Goal: Transaction & Acquisition: Purchase product/service

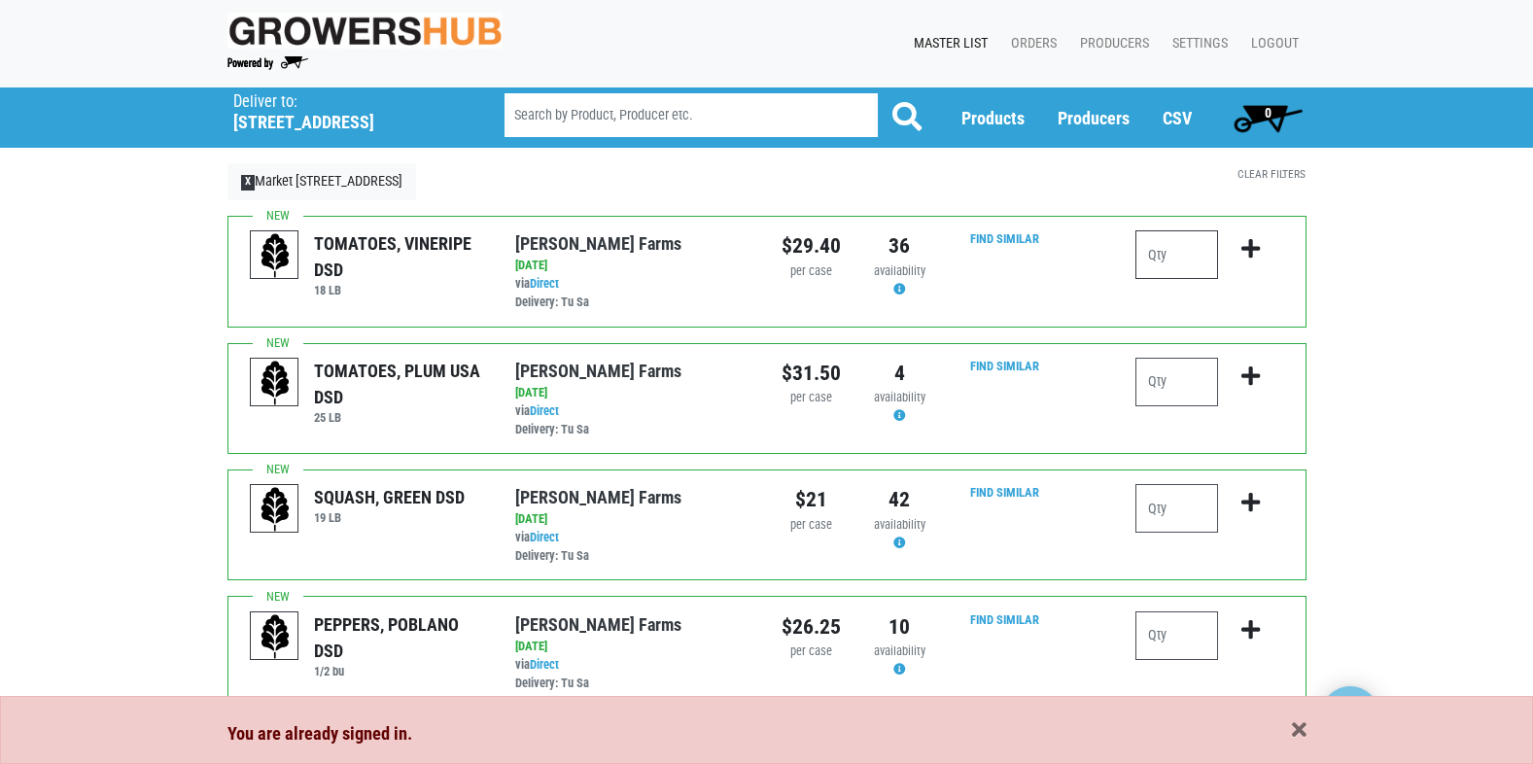
click at [1151, 255] on input "number" at bounding box center [1176, 254] width 83 height 49
click at [1190, 381] on input "number" at bounding box center [1176, 382] width 83 height 49
type input "1"
click at [1175, 505] on input "number" at bounding box center [1176, 508] width 83 height 49
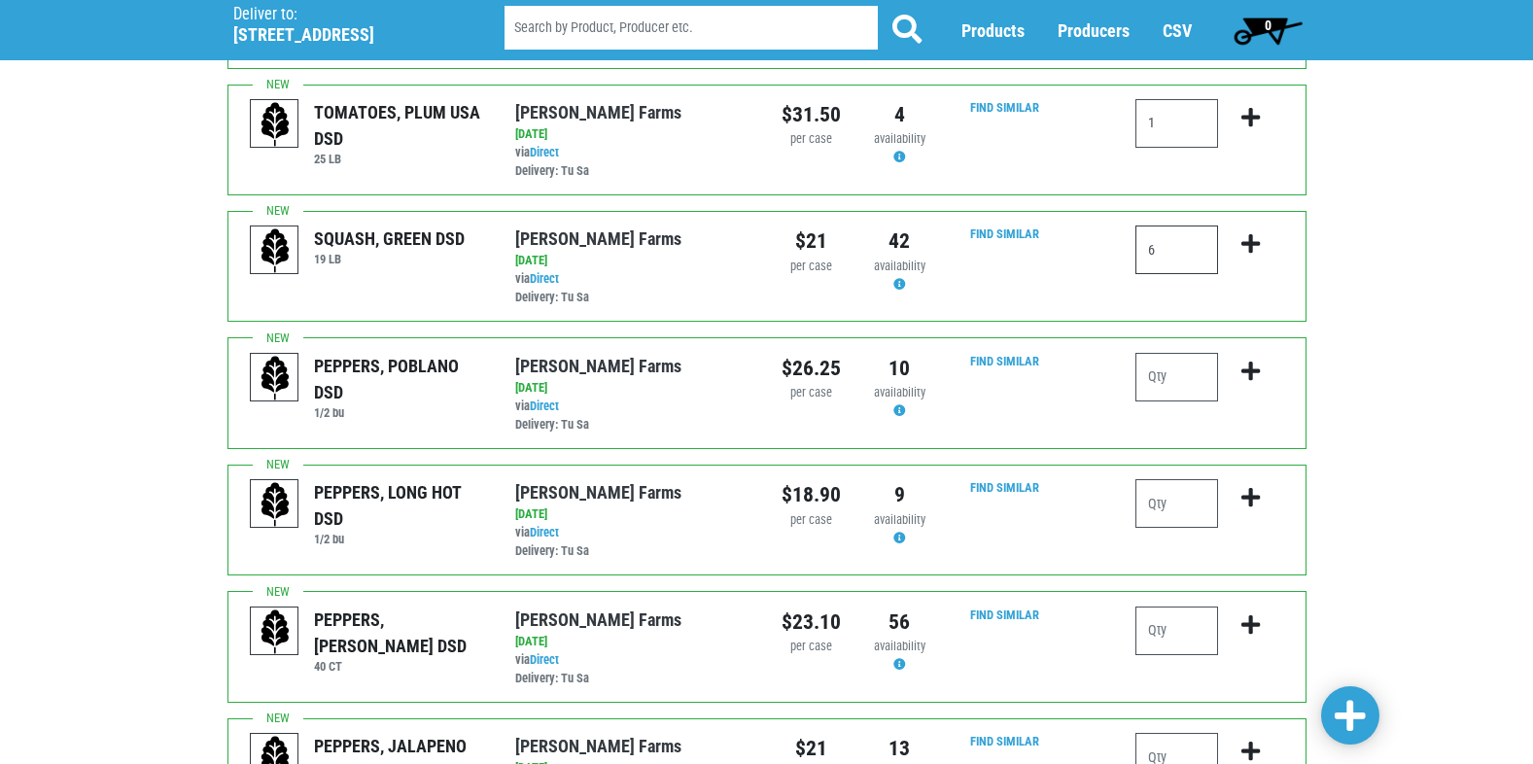
scroll to position [292, 0]
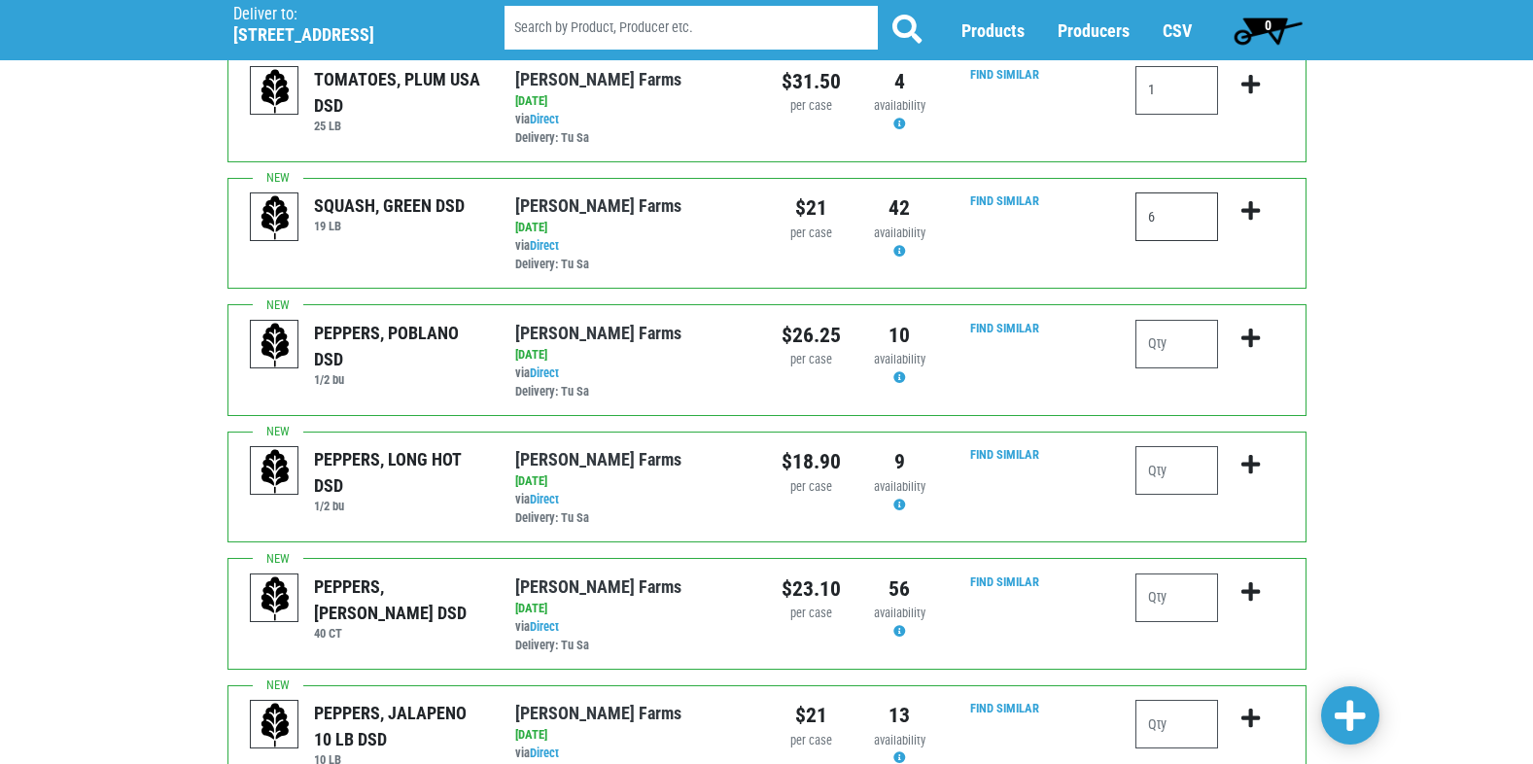
type input "6"
click at [1181, 582] on input "number" at bounding box center [1176, 598] width 83 height 49
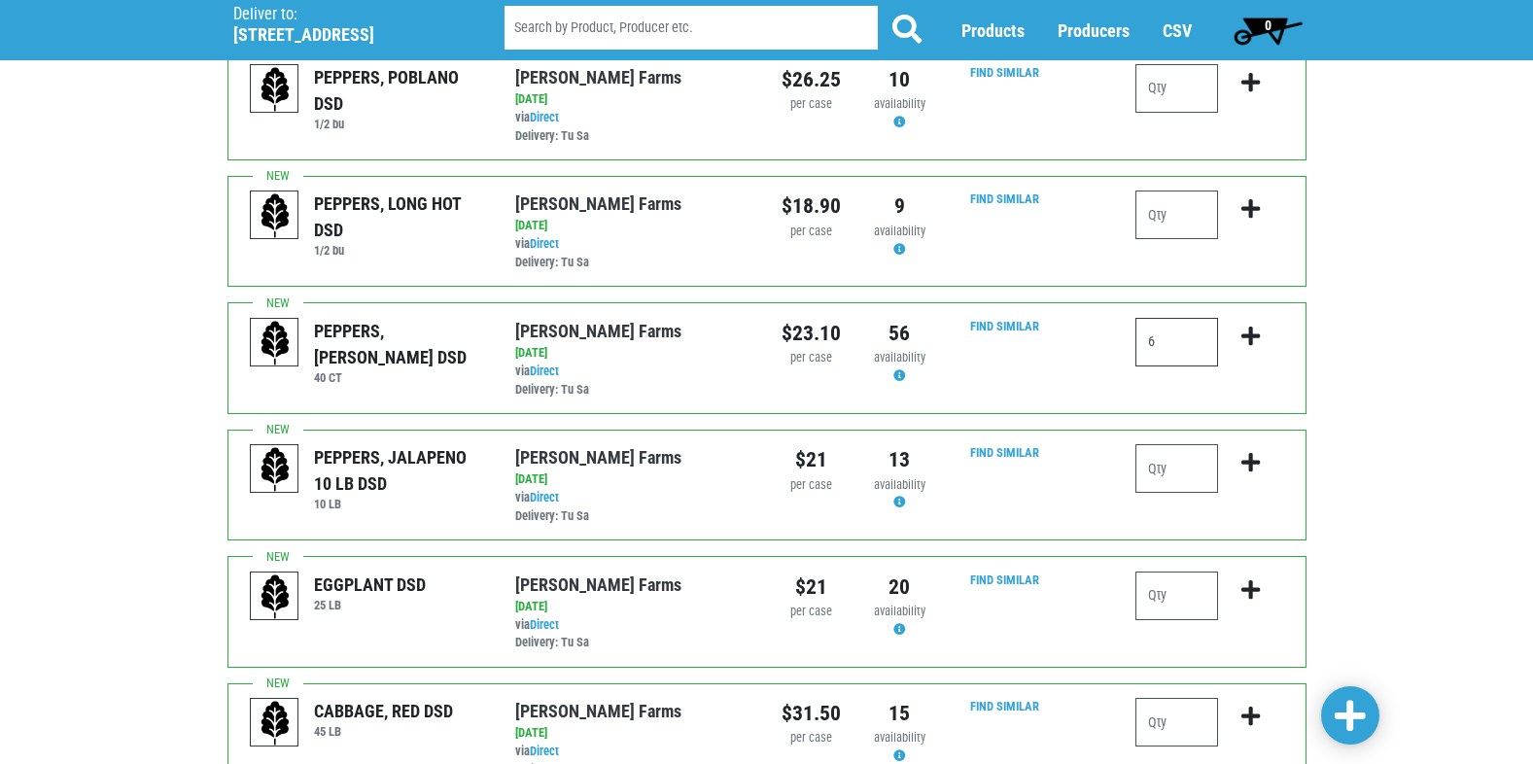
scroll to position [583, 0]
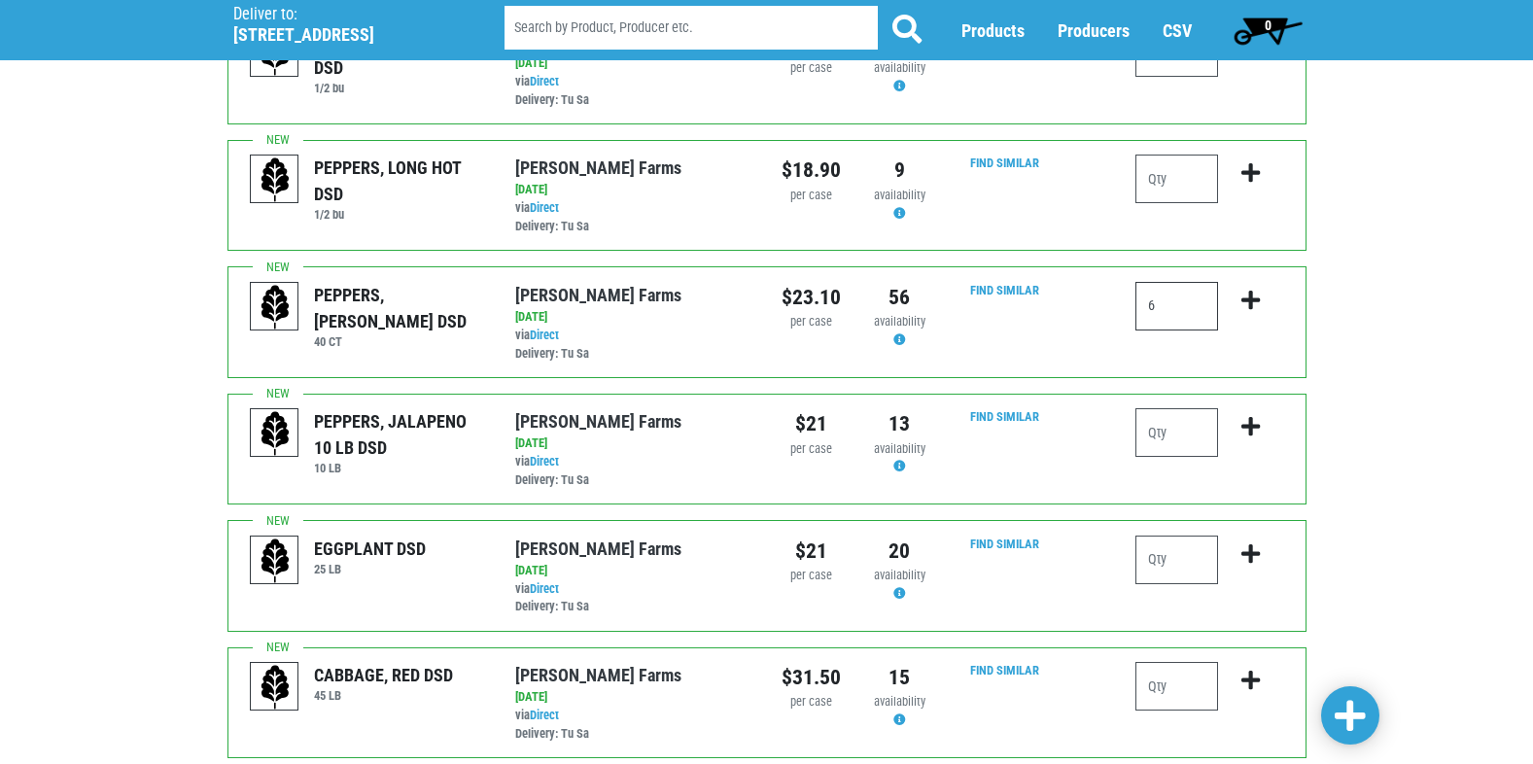
type input "6"
click at [1187, 574] on input "number" at bounding box center [1176, 560] width 83 height 49
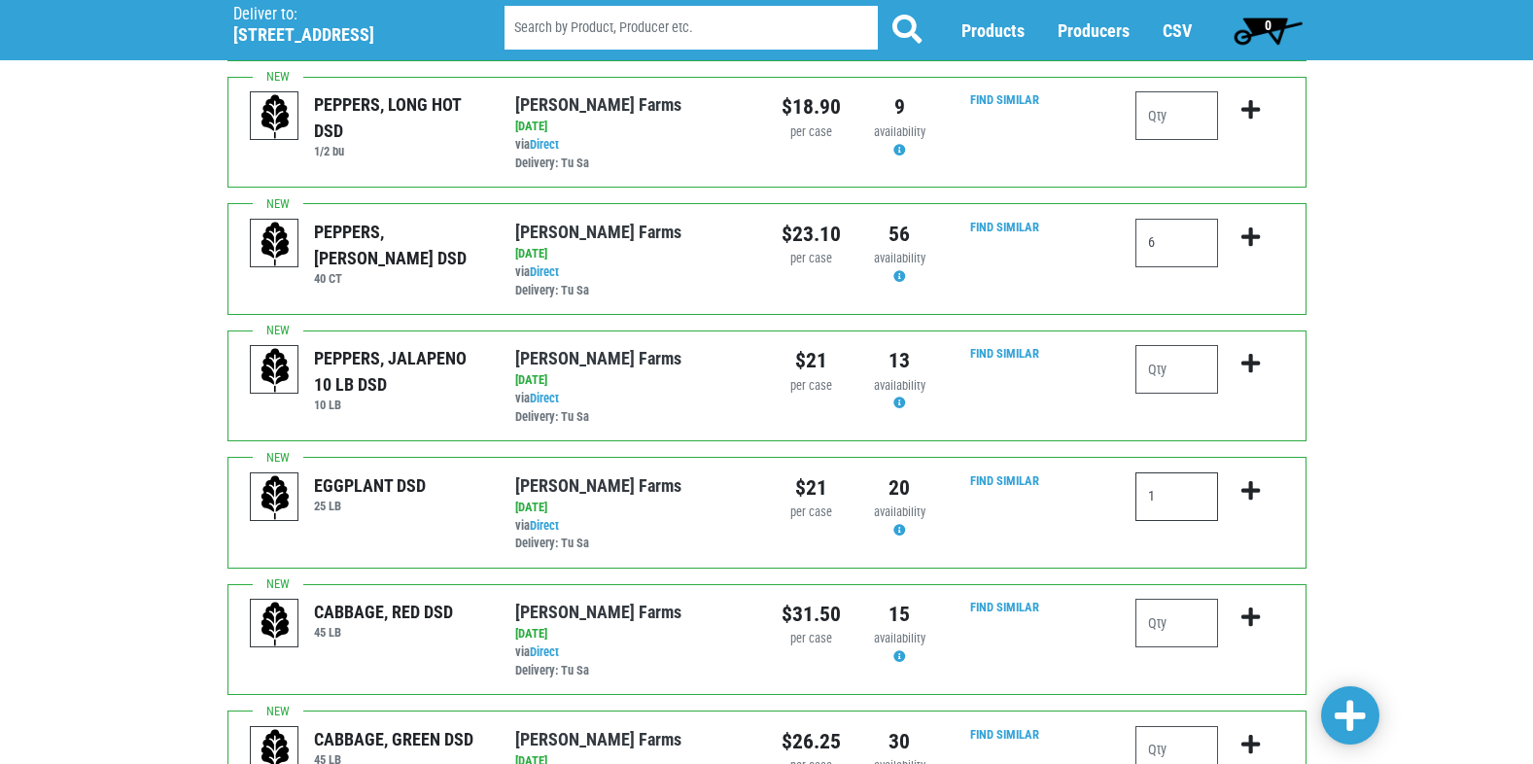
scroll to position [680, 0]
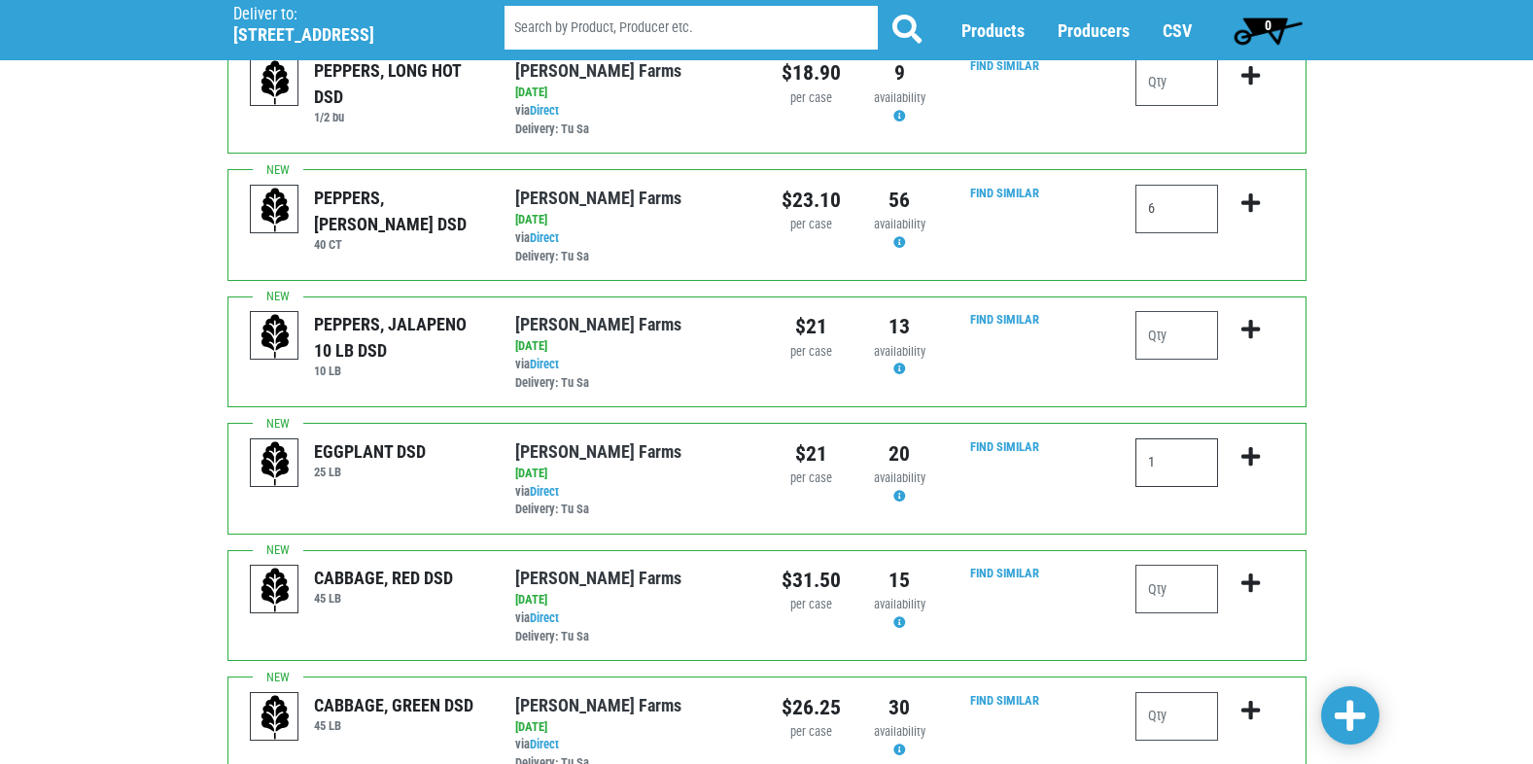
type input "1"
click at [1176, 597] on input "number" at bounding box center [1176, 589] width 83 height 49
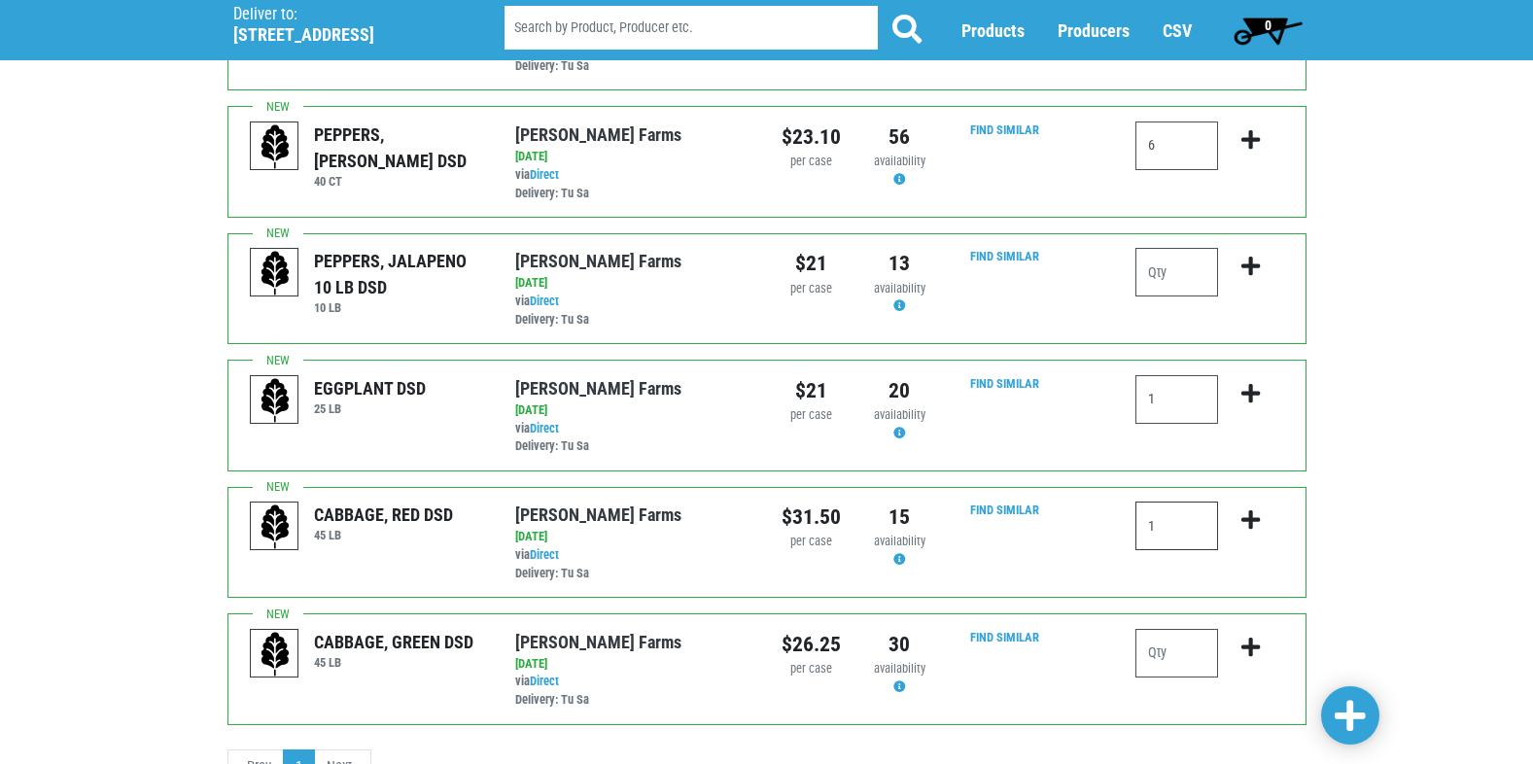
scroll to position [778, 0]
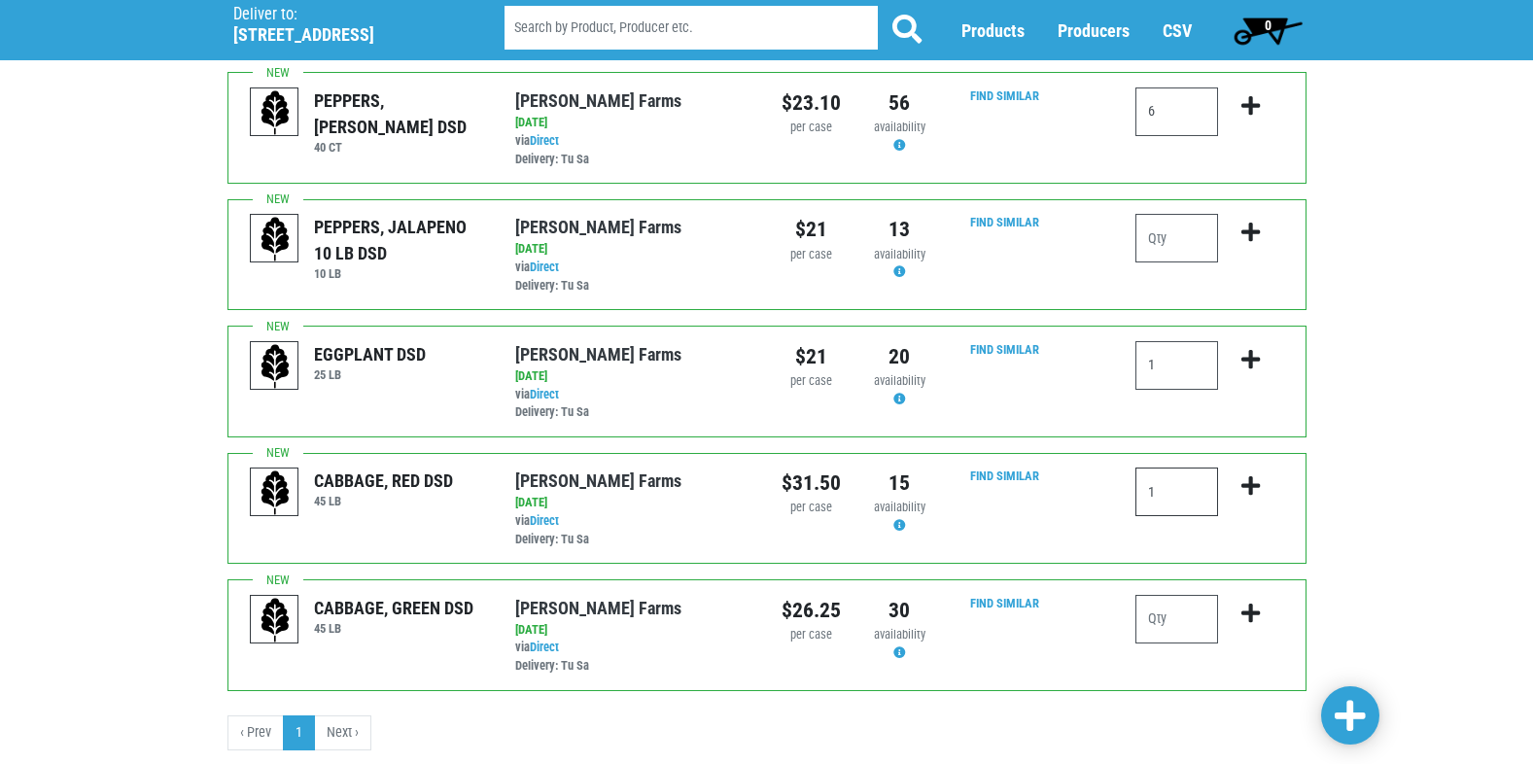
type input "1"
click at [1169, 619] on input "number" at bounding box center [1176, 619] width 83 height 49
type input "2"
click at [1250, 617] on icon "submit" at bounding box center [1250, 613] width 18 height 21
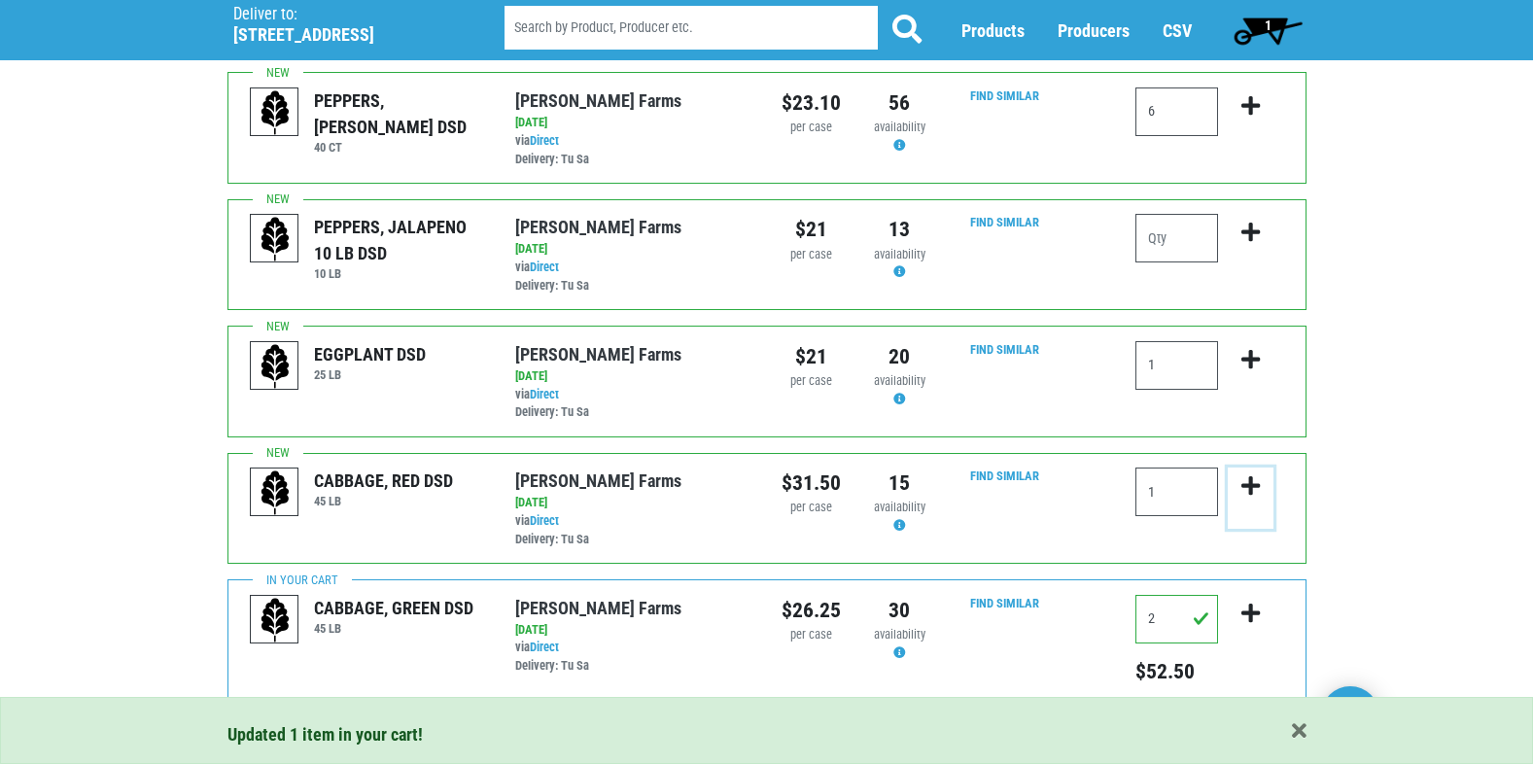
click at [1251, 480] on icon "submit" at bounding box center [1250, 485] width 18 height 21
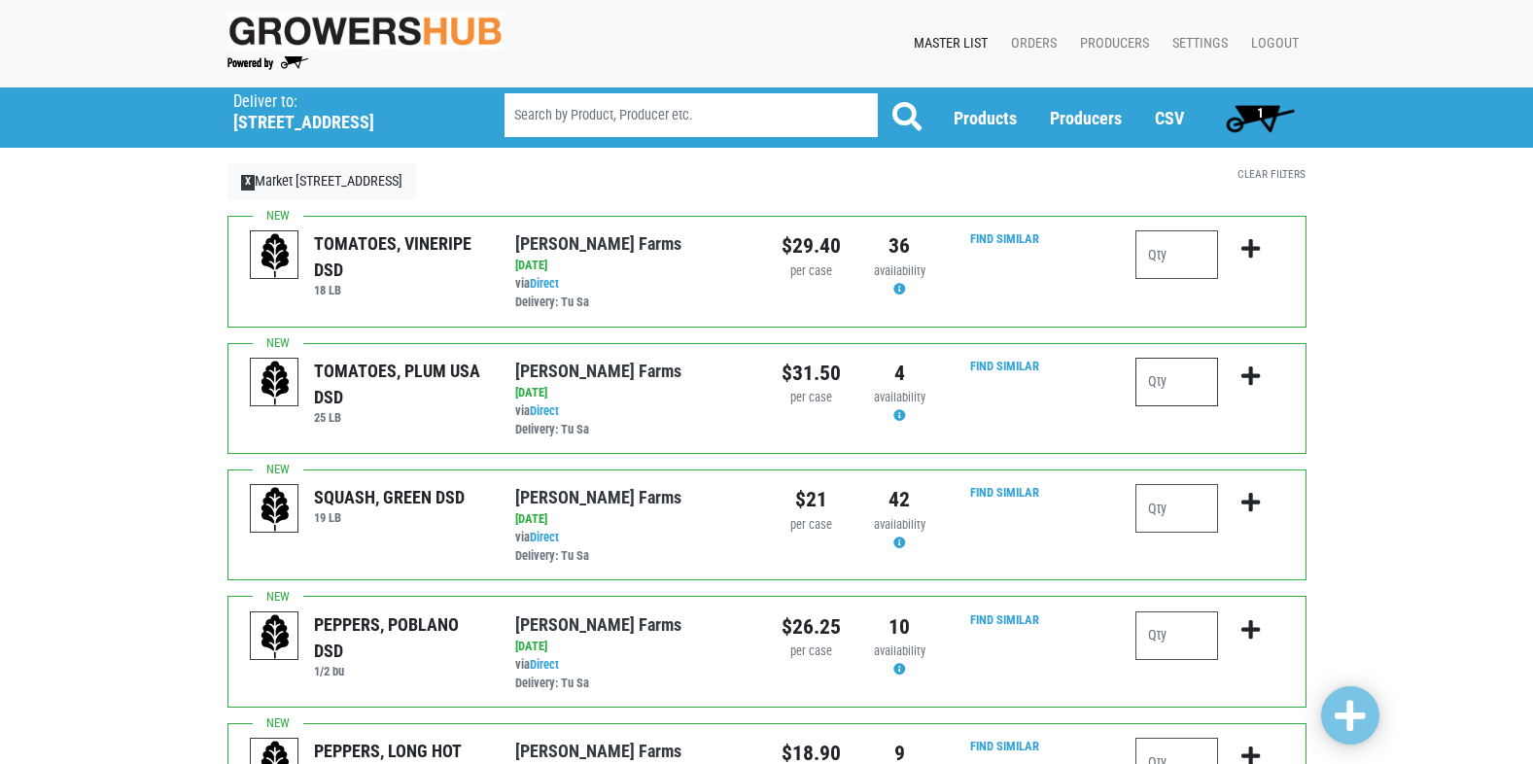
click at [1154, 390] on input "number" at bounding box center [1176, 382] width 83 height 49
type input "1"
click at [1258, 375] on icon "submit" at bounding box center [1250, 376] width 18 height 21
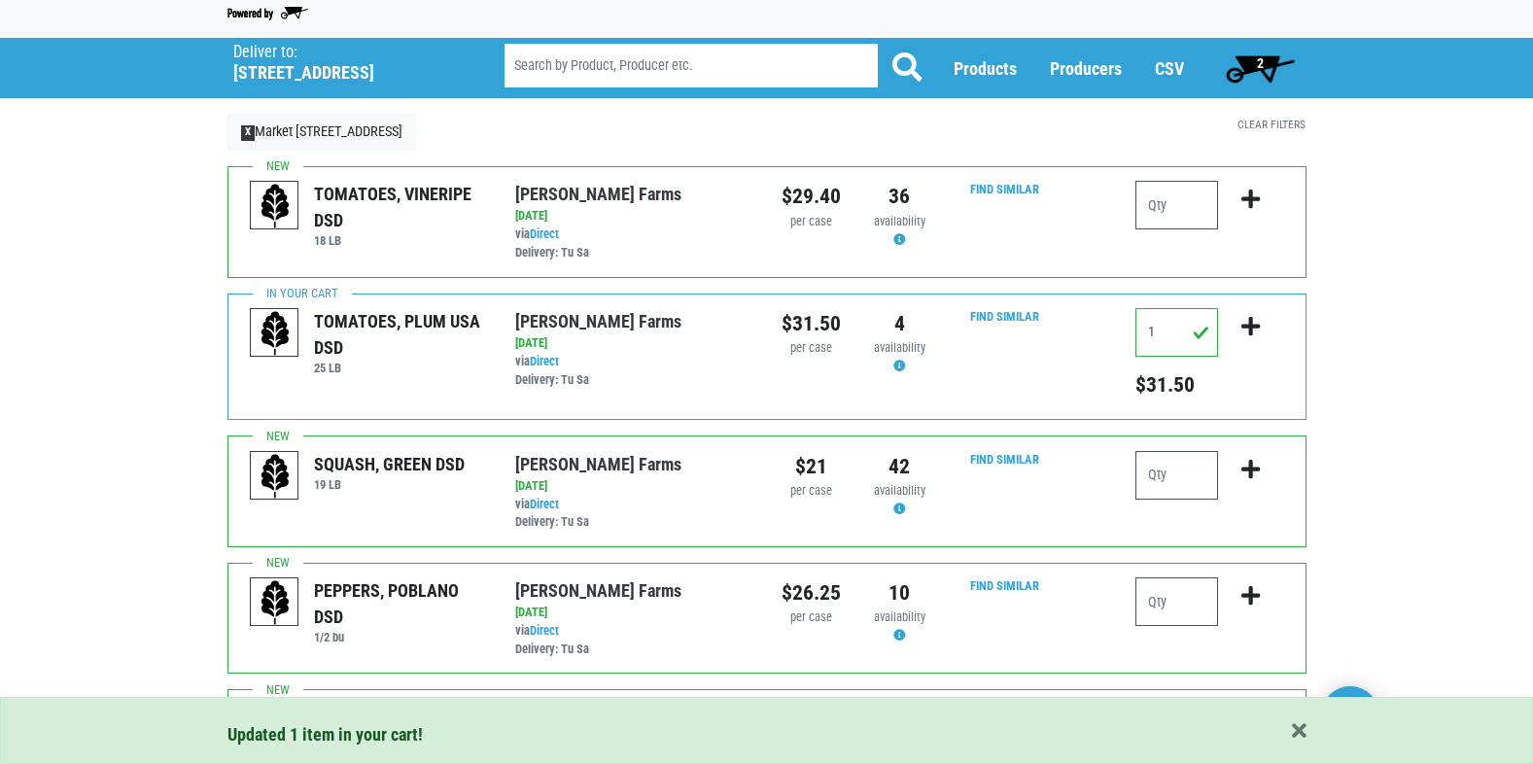
scroll to position [97, 0]
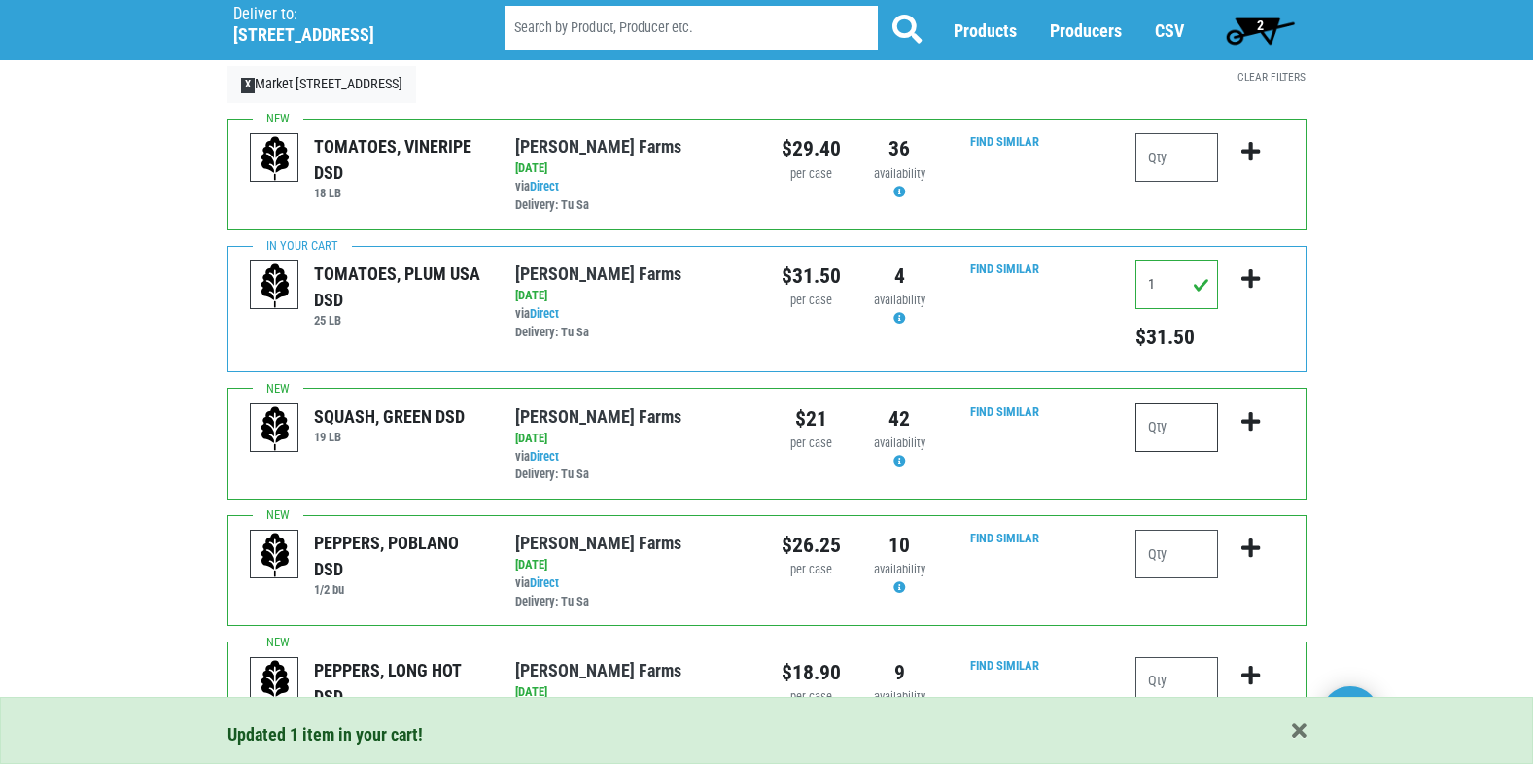
click at [1197, 428] on input "number" at bounding box center [1176, 427] width 83 height 49
type input "6"
click at [1244, 420] on icon "submit" at bounding box center [1250, 421] width 18 height 21
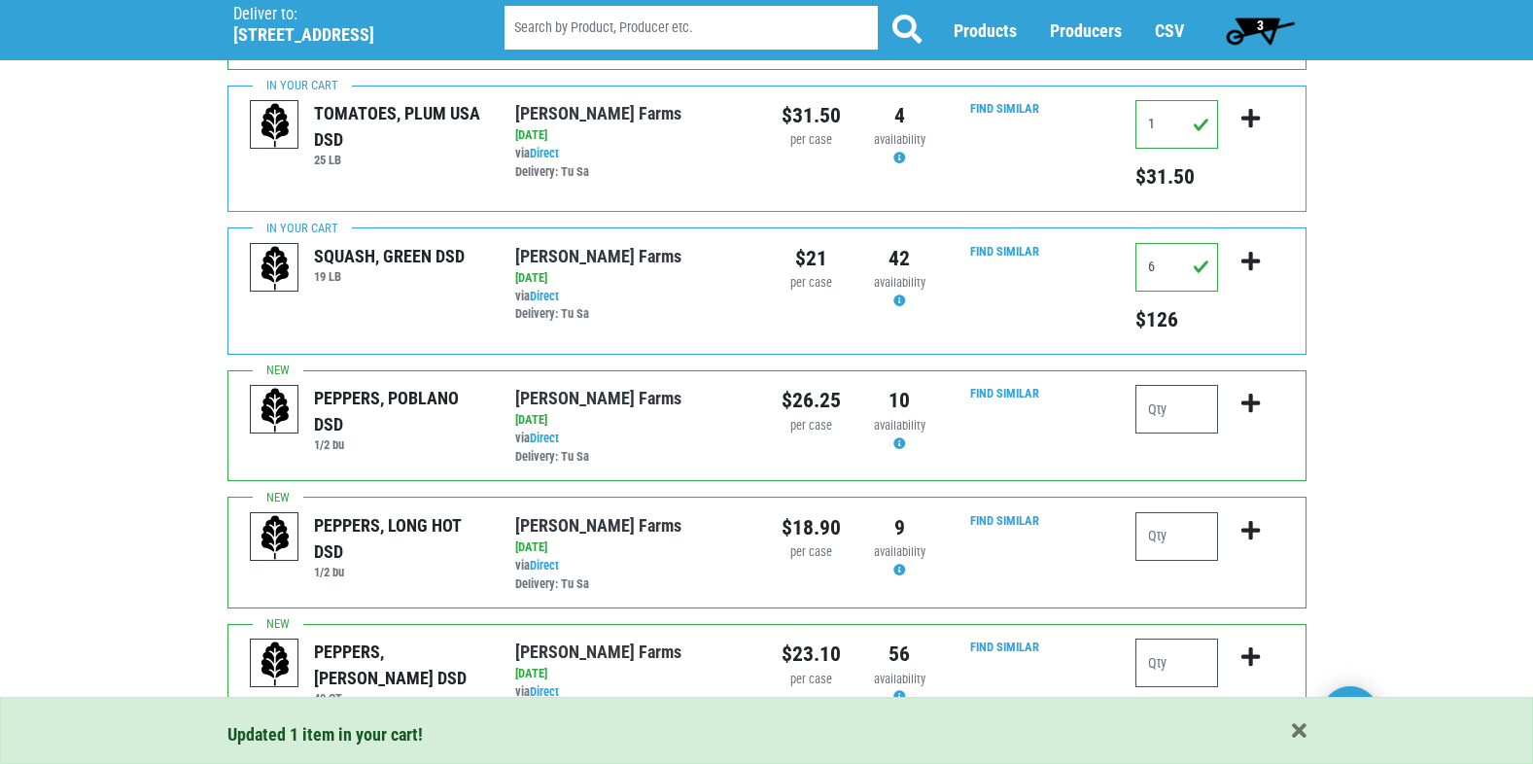
scroll to position [389, 0]
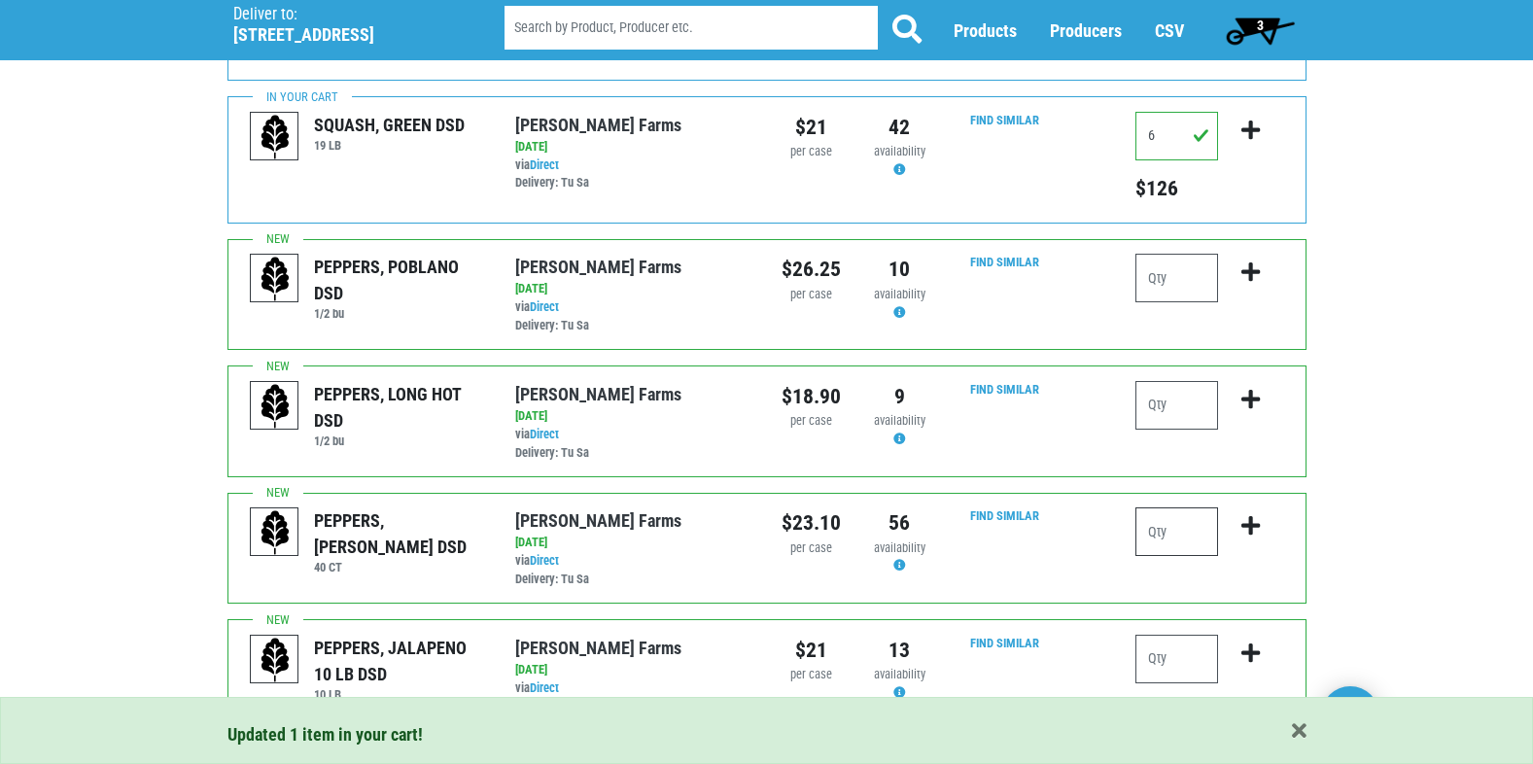
click at [1181, 537] on input "number" at bounding box center [1176, 531] width 83 height 49
type input "6"
click at [1239, 524] on button "submit" at bounding box center [1251, 537] width 46 height 61
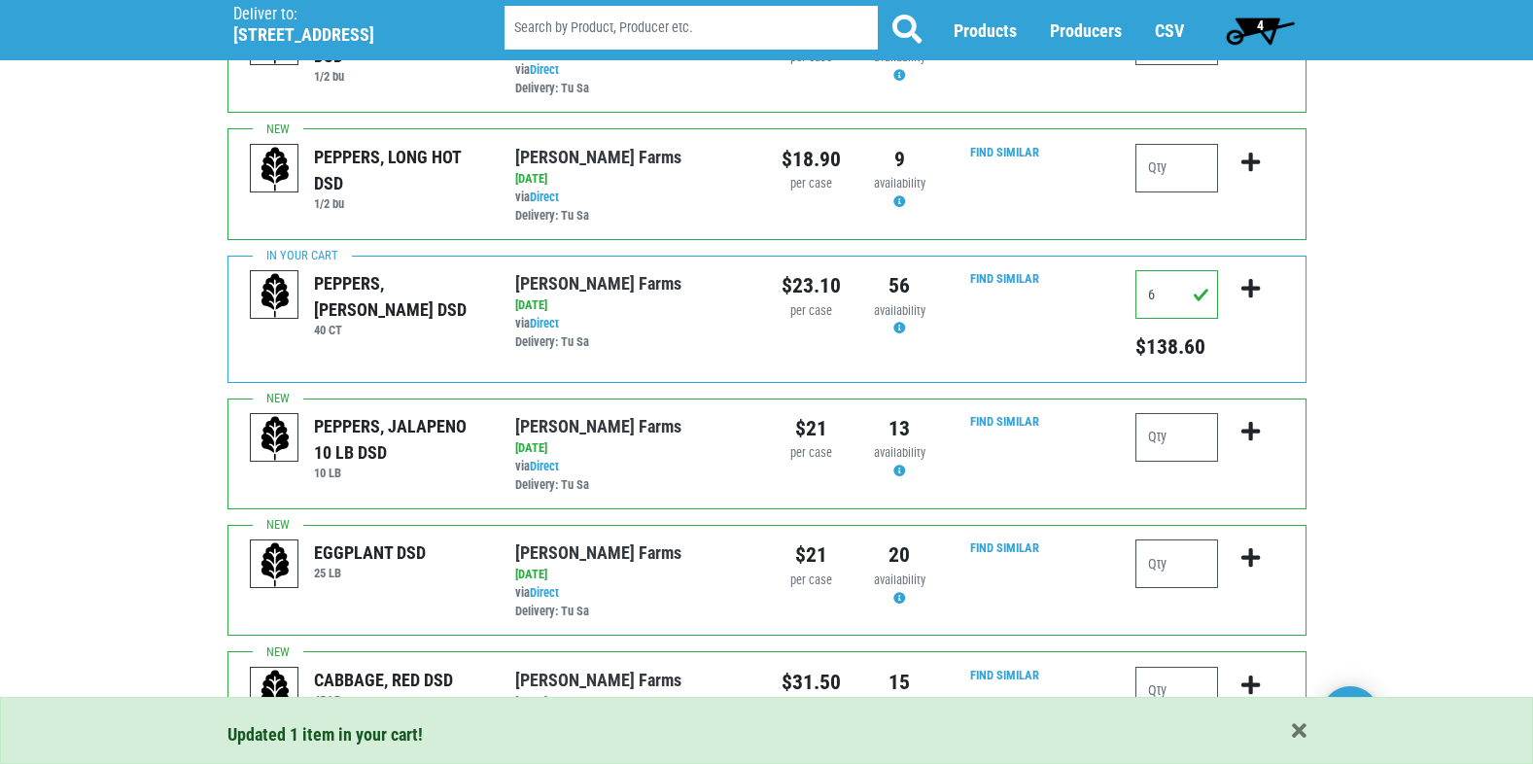
scroll to position [680, 0]
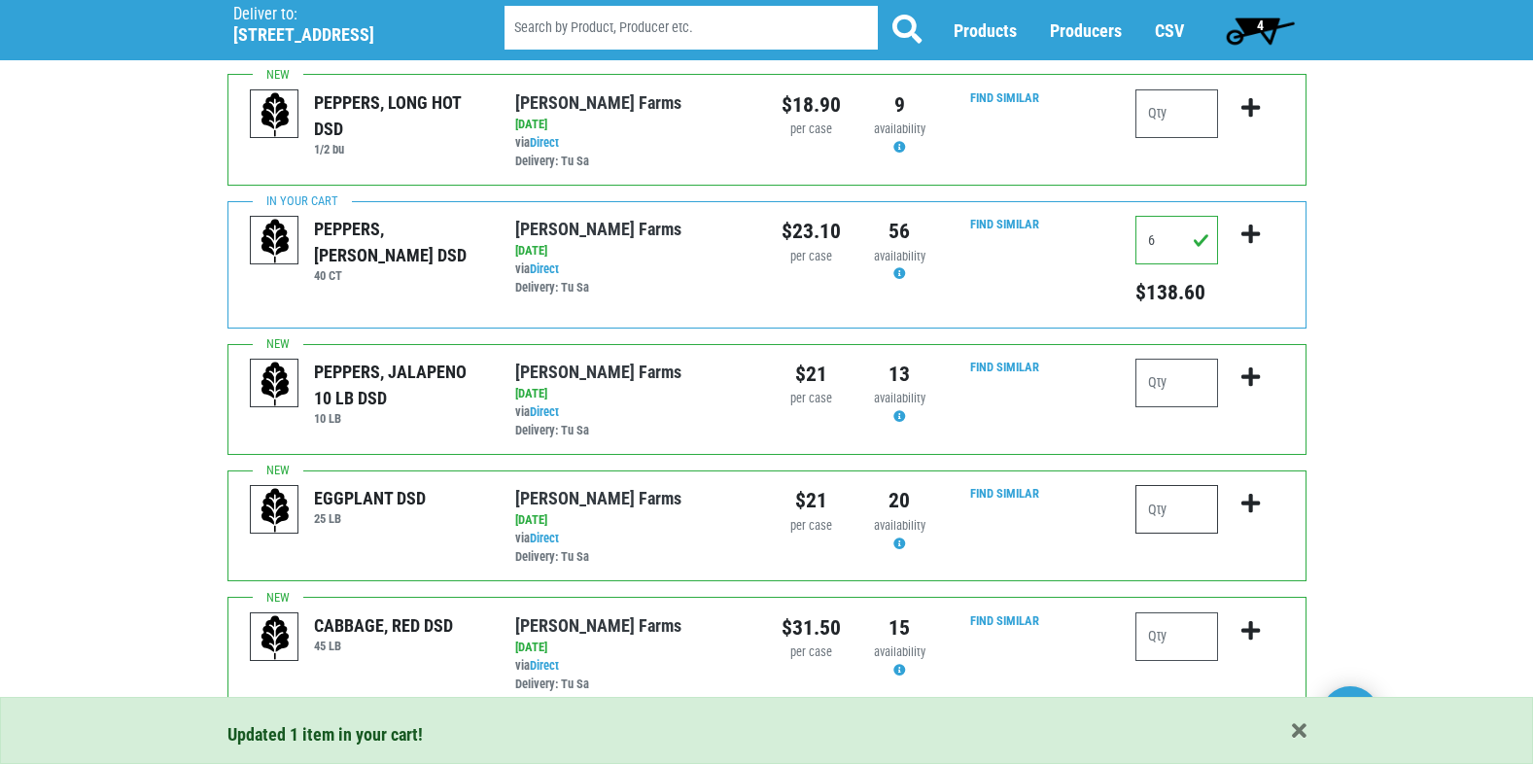
click at [1185, 505] on input "number" at bounding box center [1176, 509] width 83 height 49
type input "1"
click at [1238, 502] on button "submit" at bounding box center [1251, 515] width 46 height 61
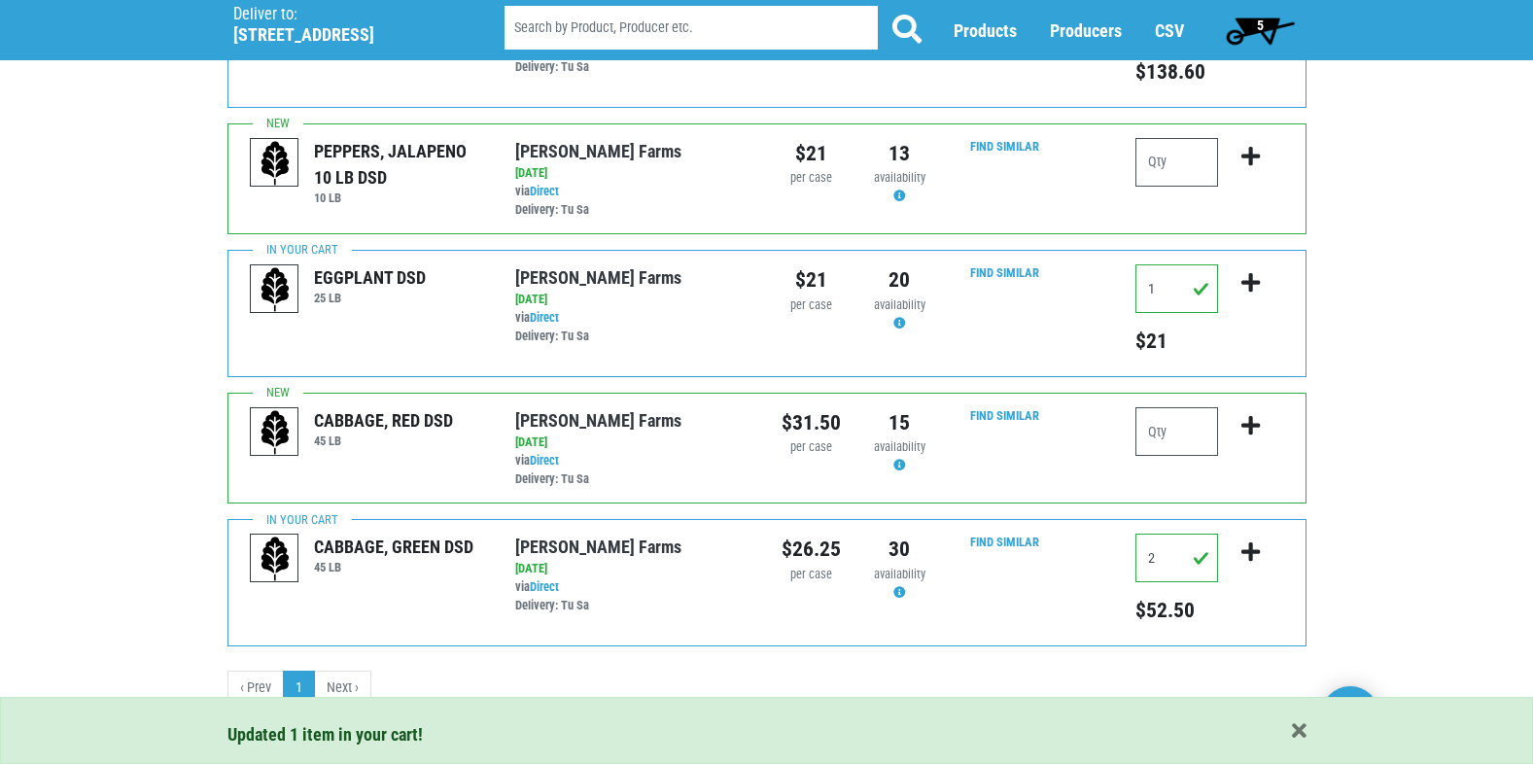
scroll to position [907, 0]
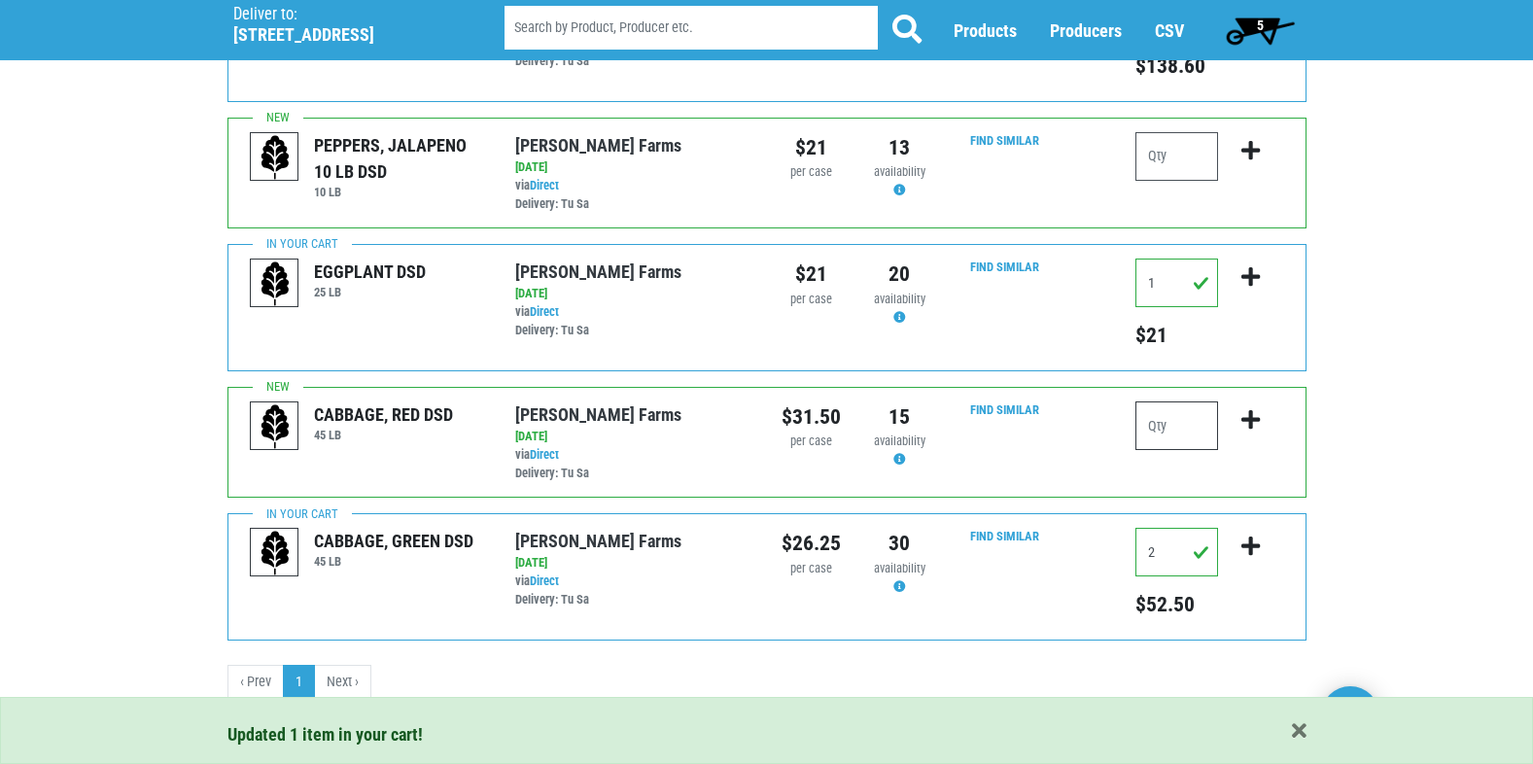
click at [1194, 437] on input "number" at bounding box center [1176, 425] width 83 height 49
type input "1"
click at [1253, 417] on icon "submit" at bounding box center [1250, 419] width 18 height 21
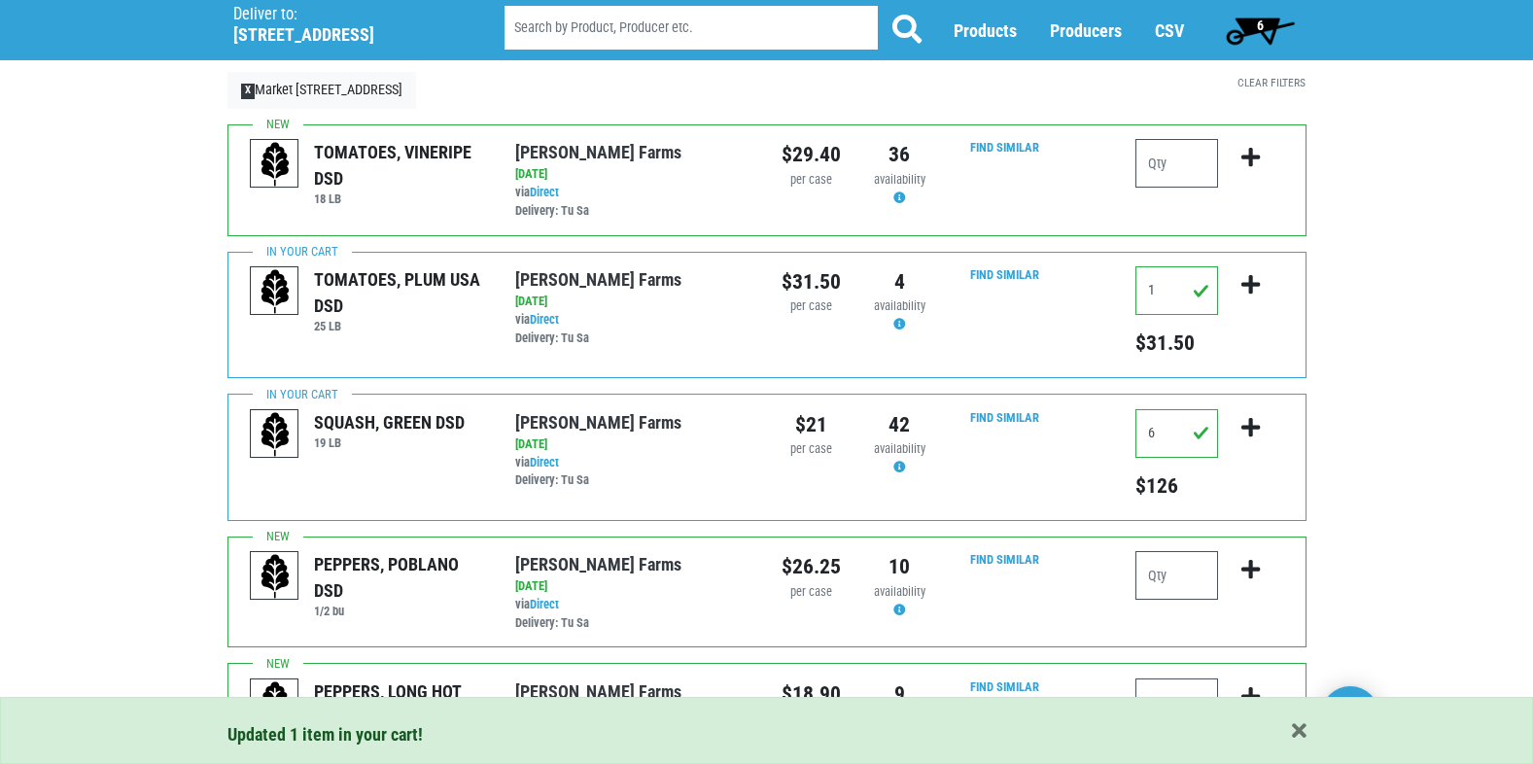
scroll to position [0, 0]
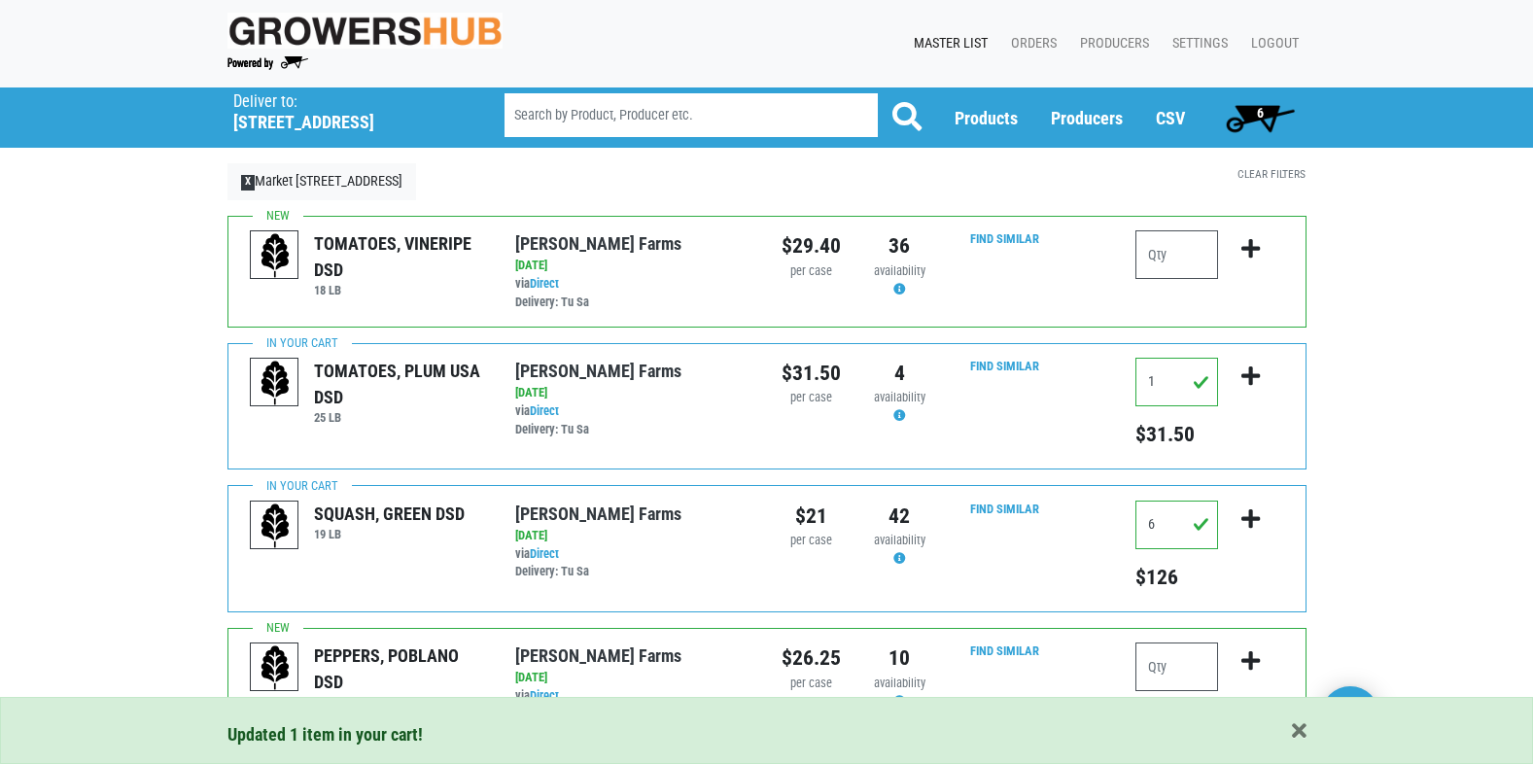
click at [1257, 106] on span "6" at bounding box center [1260, 113] width 7 height 16
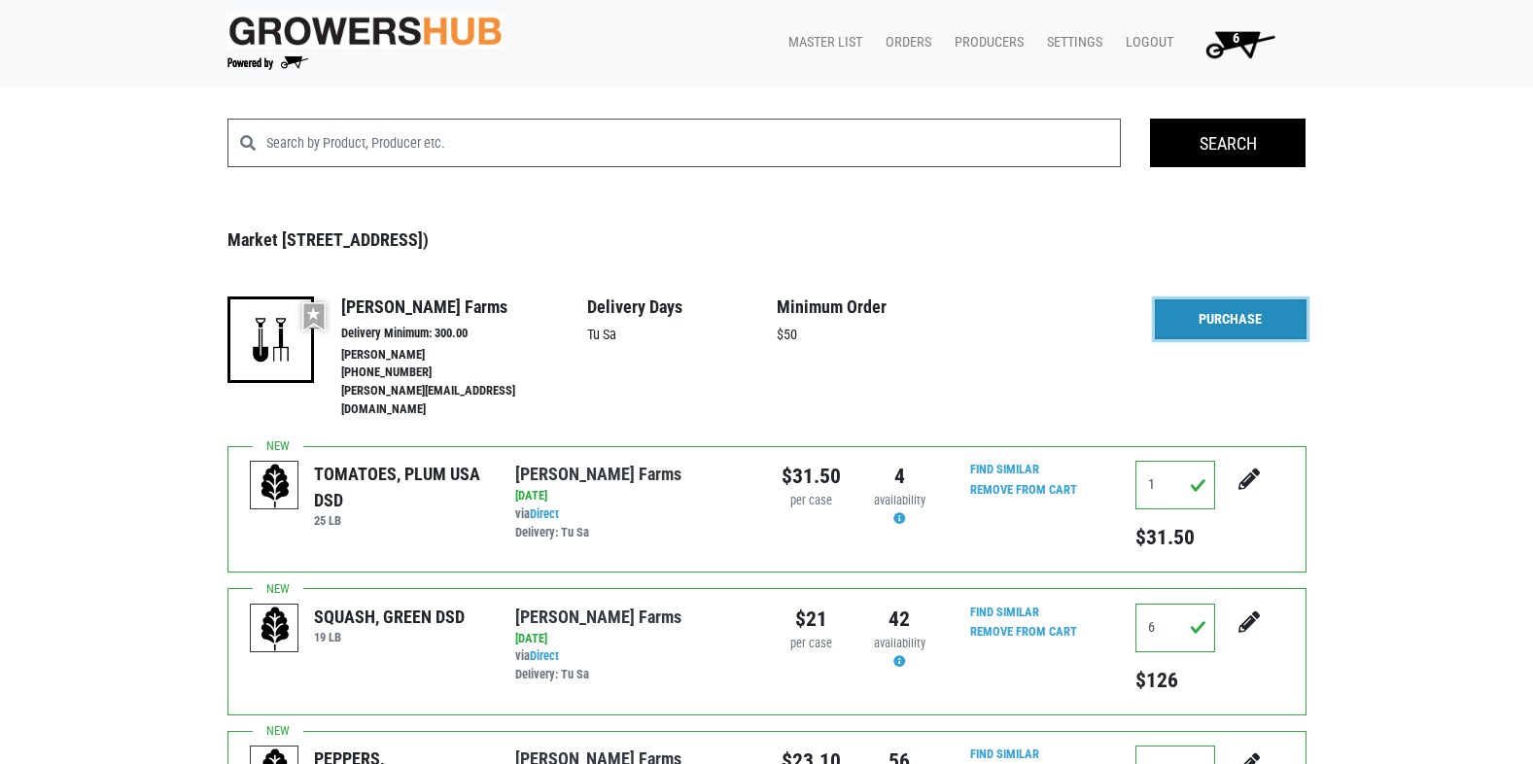
click at [1241, 319] on link "Purchase" at bounding box center [1231, 319] width 152 height 41
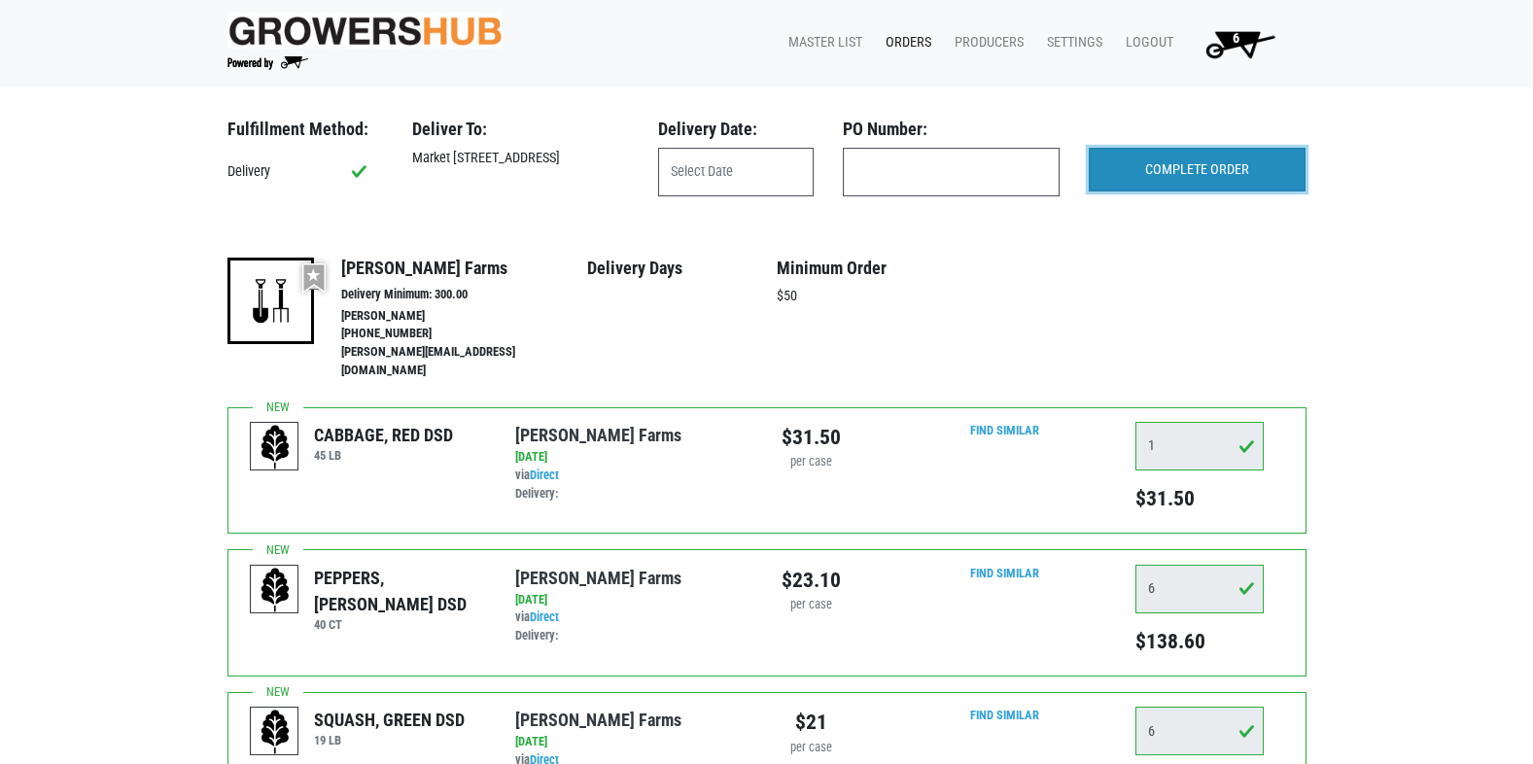
click at [1235, 148] on input "COMPLETE ORDER" at bounding box center [1197, 170] width 217 height 45
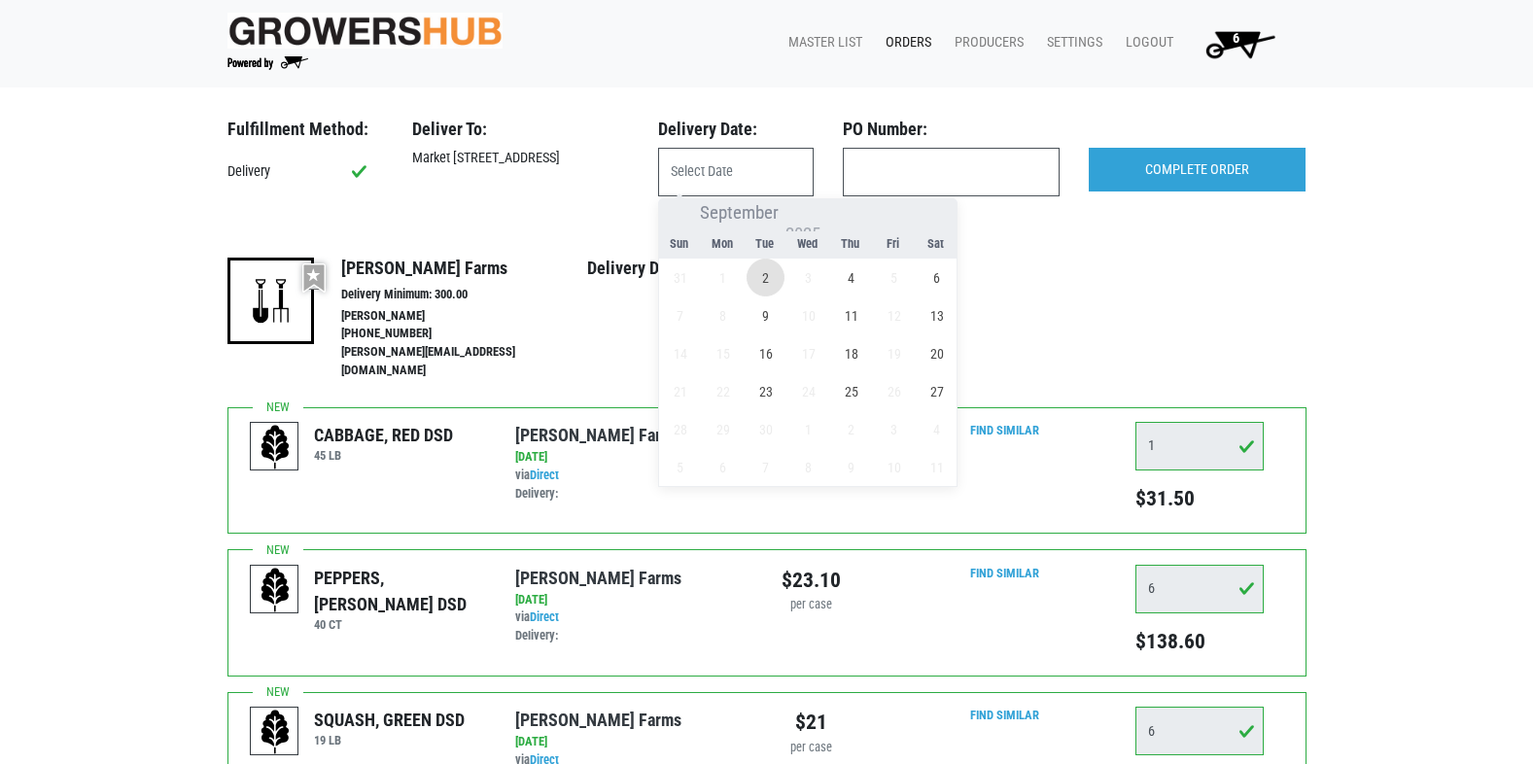
click at [766, 279] on span "2" at bounding box center [766, 278] width 38 height 38
type input "2025-09-02"
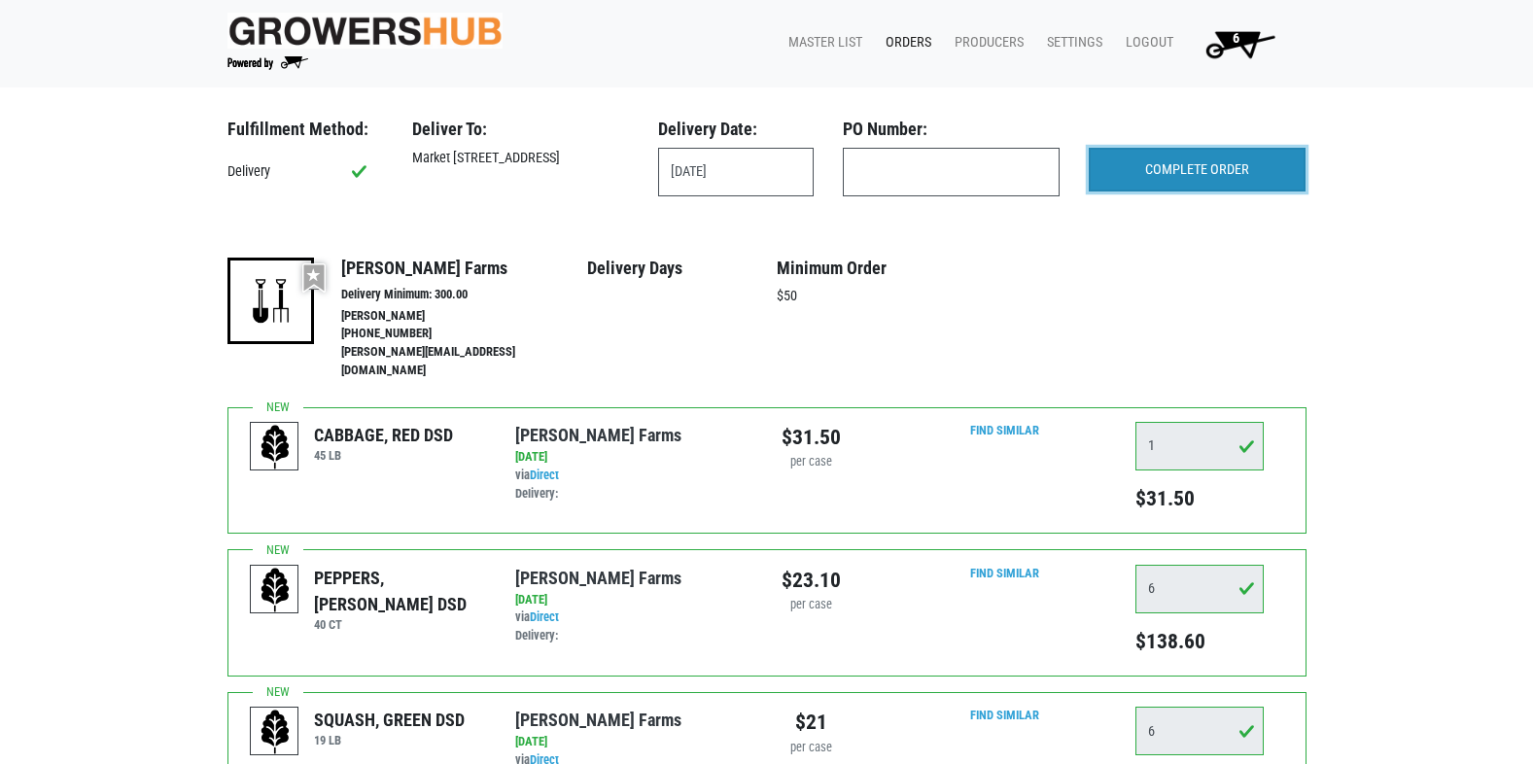
click at [1257, 170] on input "COMPLETE ORDER" at bounding box center [1197, 170] width 217 height 45
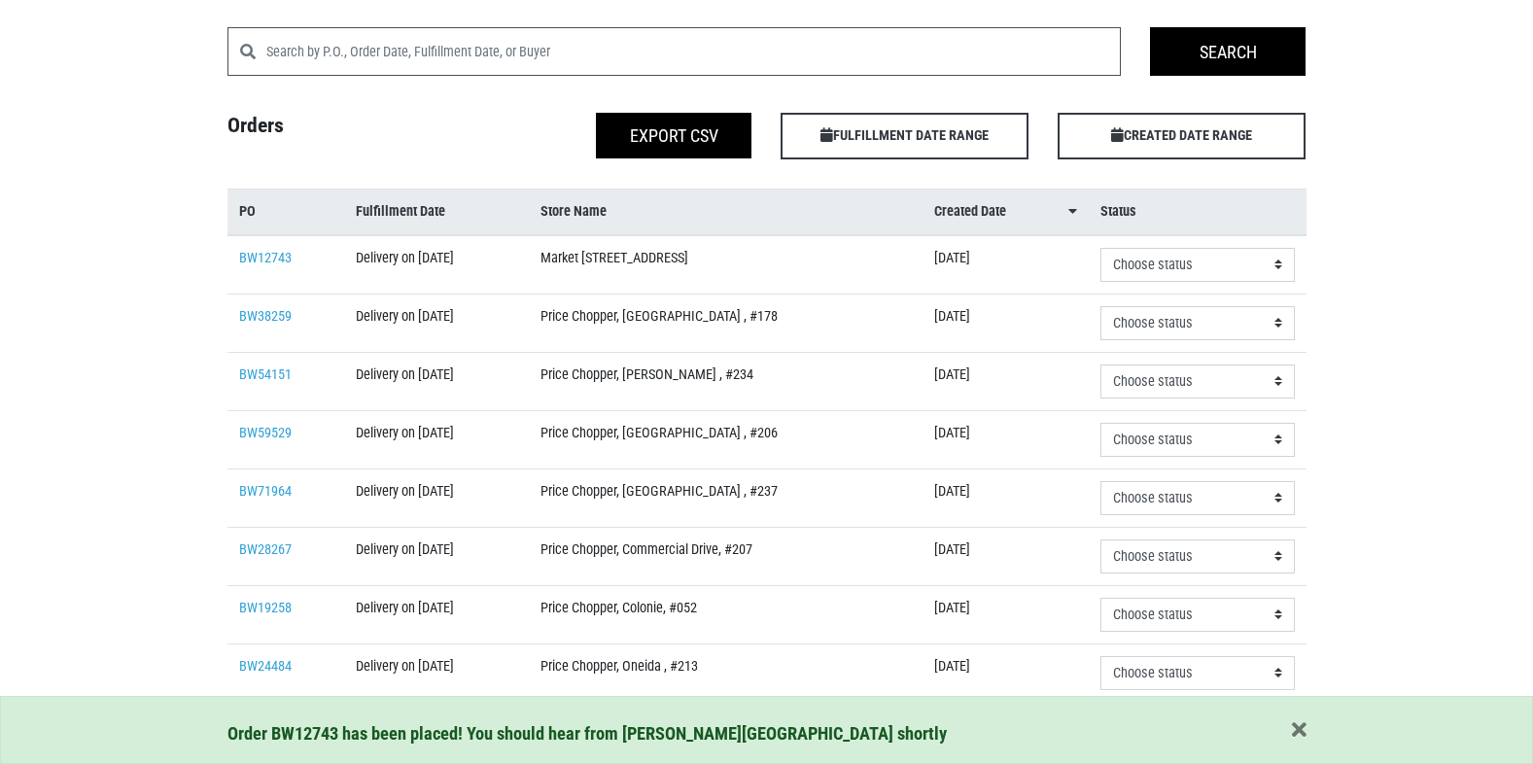
scroll to position [389, 0]
